Goal: Transaction & Acquisition: Download file/media

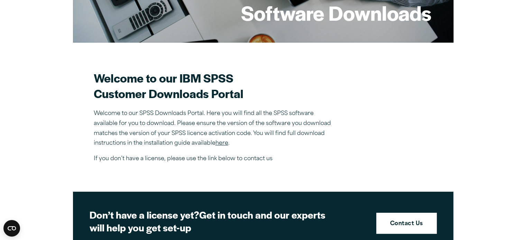
scroll to position [194, 0]
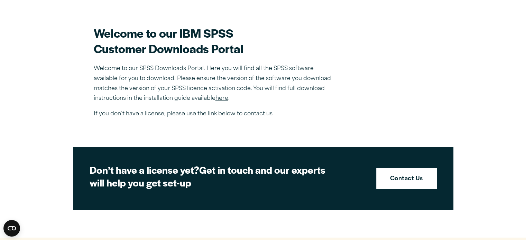
click at [219, 98] on link "here" at bounding box center [221, 99] width 13 height 6
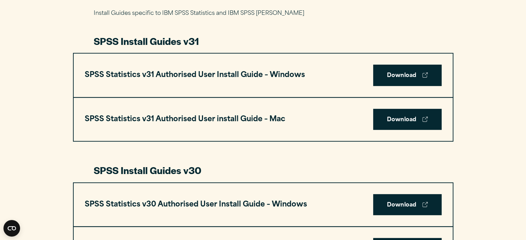
scroll to position [333, 0]
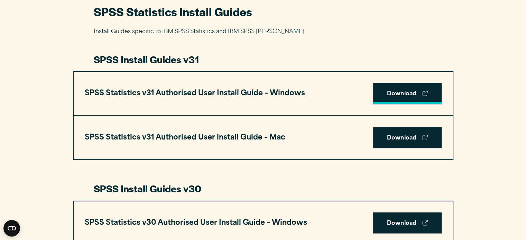
click at [402, 93] on link "Download" at bounding box center [407, 93] width 68 height 21
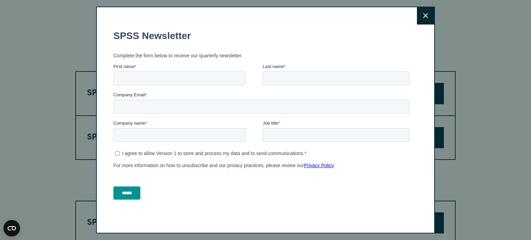
click at [420, 15] on button "Close" at bounding box center [425, 15] width 17 height 17
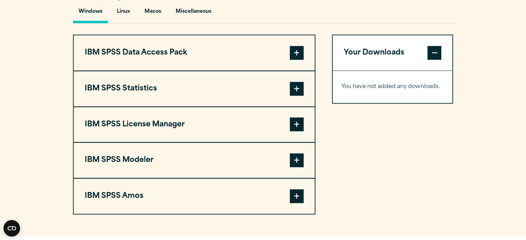
scroll to position [527, 0]
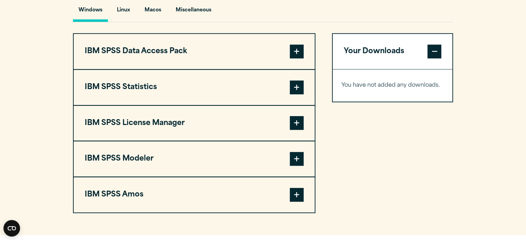
click at [296, 84] on span at bounding box center [297, 88] width 14 height 14
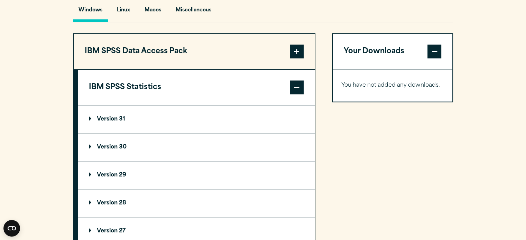
click at [112, 121] on summary "Version 31" at bounding box center [196, 119] width 237 height 28
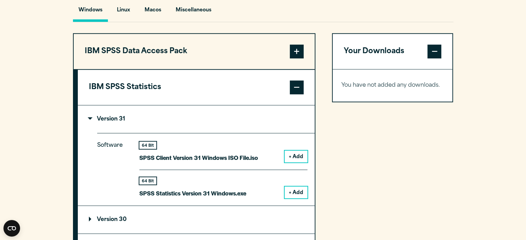
click at [294, 190] on button "+ Add" at bounding box center [296, 193] width 23 height 12
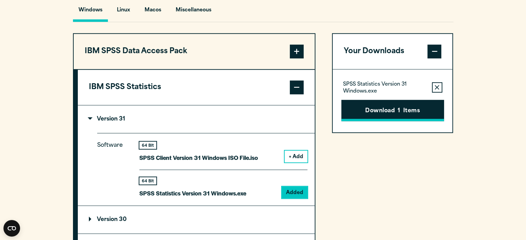
click at [379, 108] on button "Download 1 Items" at bounding box center [392, 110] width 103 height 21
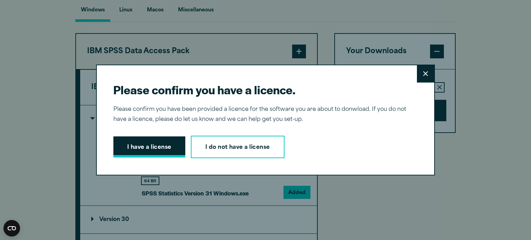
click at [142, 148] on button "I have a license" at bounding box center [149, 147] width 72 height 21
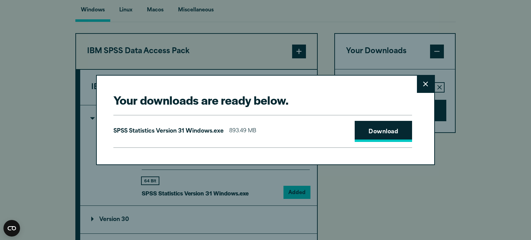
click at [375, 131] on link "Download" at bounding box center [383, 131] width 57 height 21
click at [423, 82] on icon at bounding box center [425, 84] width 5 height 5
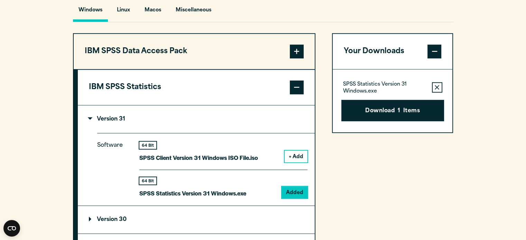
click at [120, 117] on p "Version 31" at bounding box center [107, 120] width 36 height 6
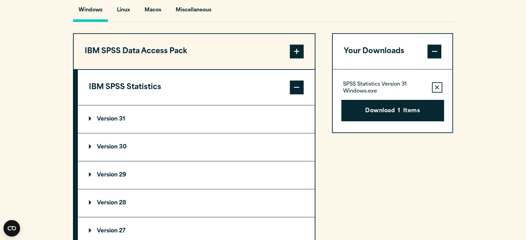
click at [120, 117] on p "Version 31" at bounding box center [107, 120] width 36 height 6
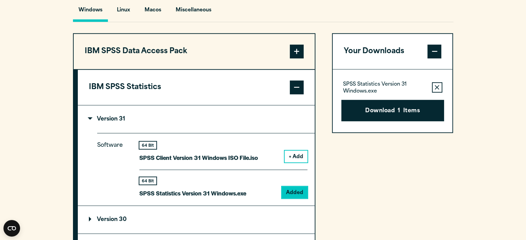
click at [120, 117] on p "Version 31" at bounding box center [107, 120] width 36 height 6
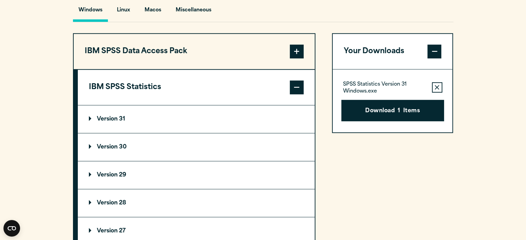
click at [129, 86] on button "IBM SPSS Statistics" at bounding box center [196, 87] width 237 height 35
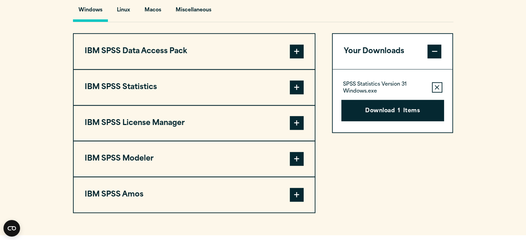
click at [129, 86] on button "IBM SPSS Statistics" at bounding box center [194, 87] width 241 height 35
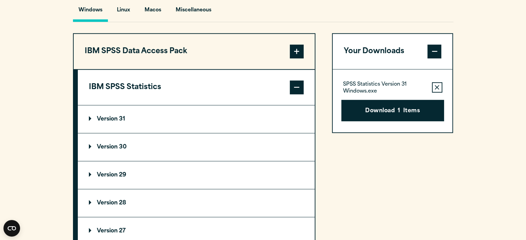
click at [115, 148] on p "Version 30" at bounding box center [108, 148] width 38 height 6
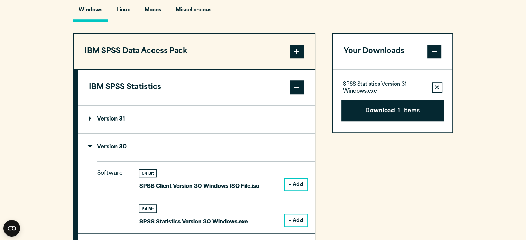
click at [292, 223] on button "+ Add" at bounding box center [296, 221] width 23 height 12
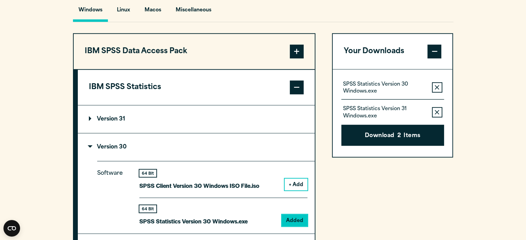
click at [435, 87] on icon "button" at bounding box center [437, 87] width 4 height 5
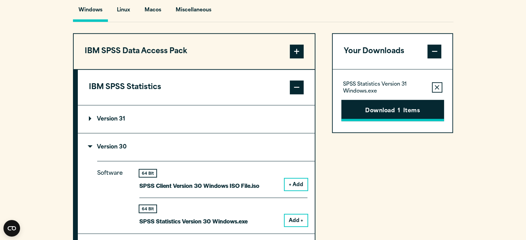
click at [405, 112] on button "Download 1 Items" at bounding box center [392, 110] width 103 height 21
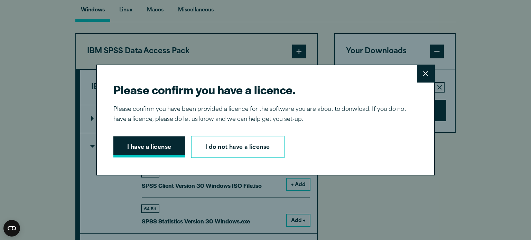
click at [166, 154] on button "I have a license" at bounding box center [149, 147] width 72 height 21
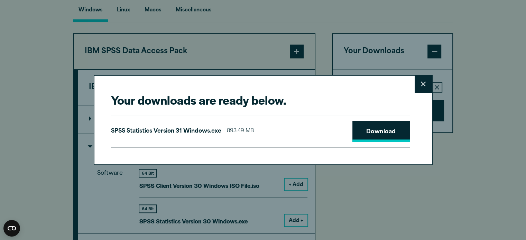
click at [383, 132] on link "Download" at bounding box center [380, 131] width 57 height 21
click at [423, 85] on icon at bounding box center [423, 84] width 5 height 5
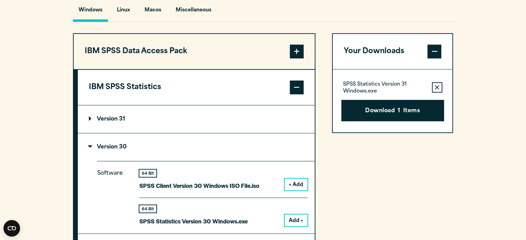
click at [434, 86] on button "Remove this item from your software download list" at bounding box center [437, 87] width 10 height 10
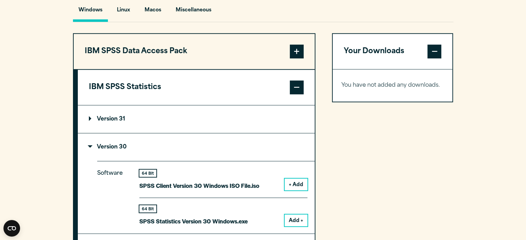
click at [291, 183] on button "+ Add" at bounding box center [296, 185] width 23 height 12
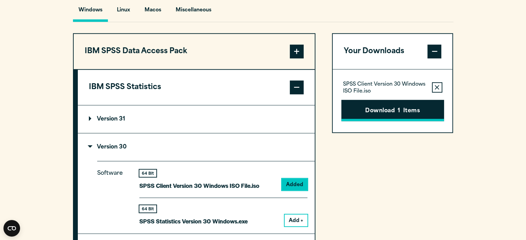
click at [387, 111] on button "Download 1 Items" at bounding box center [392, 110] width 103 height 21
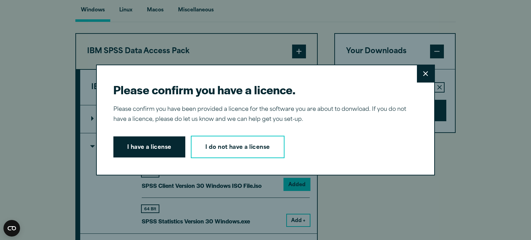
click at [423, 72] on icon at bounding box center [425, 73] width 5 height 5
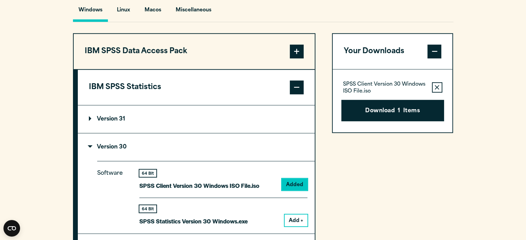
click at [436, 87] on icon "button" at bounding box center [437, 87] width 4 height 4
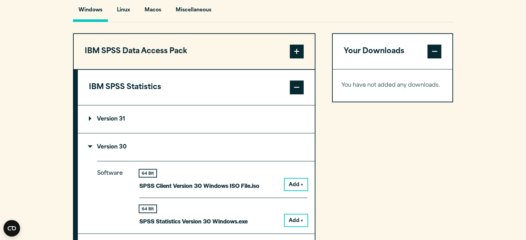
click at [298, 218] on button "Add +" at bounding box center [296, 221] width 23 height 12
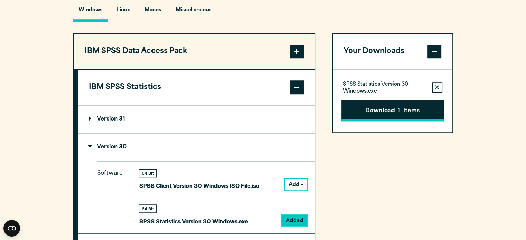
click at [387, 104] on button "Download 1 Items" at bounding box center [392, 110] width 103 height 21
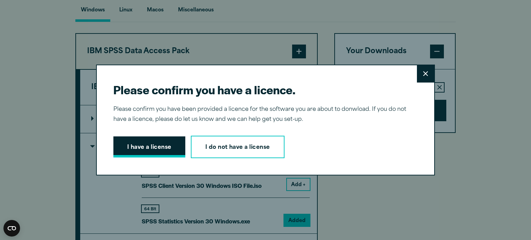
click at [158, 147] on button "I have a license" at bounding box center [149, 147] width 72 height 21
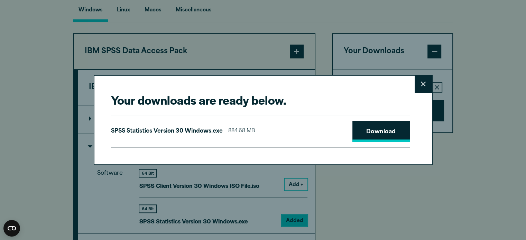
click at [379, 134] on link "Download" at bounding box center [380, 131] width 57 height 21
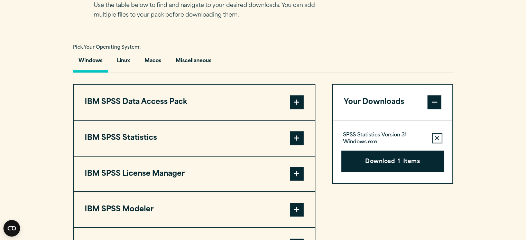
scroll to position [479, 0]
